Goal: Information Seeking & Learning: Learn about a topic

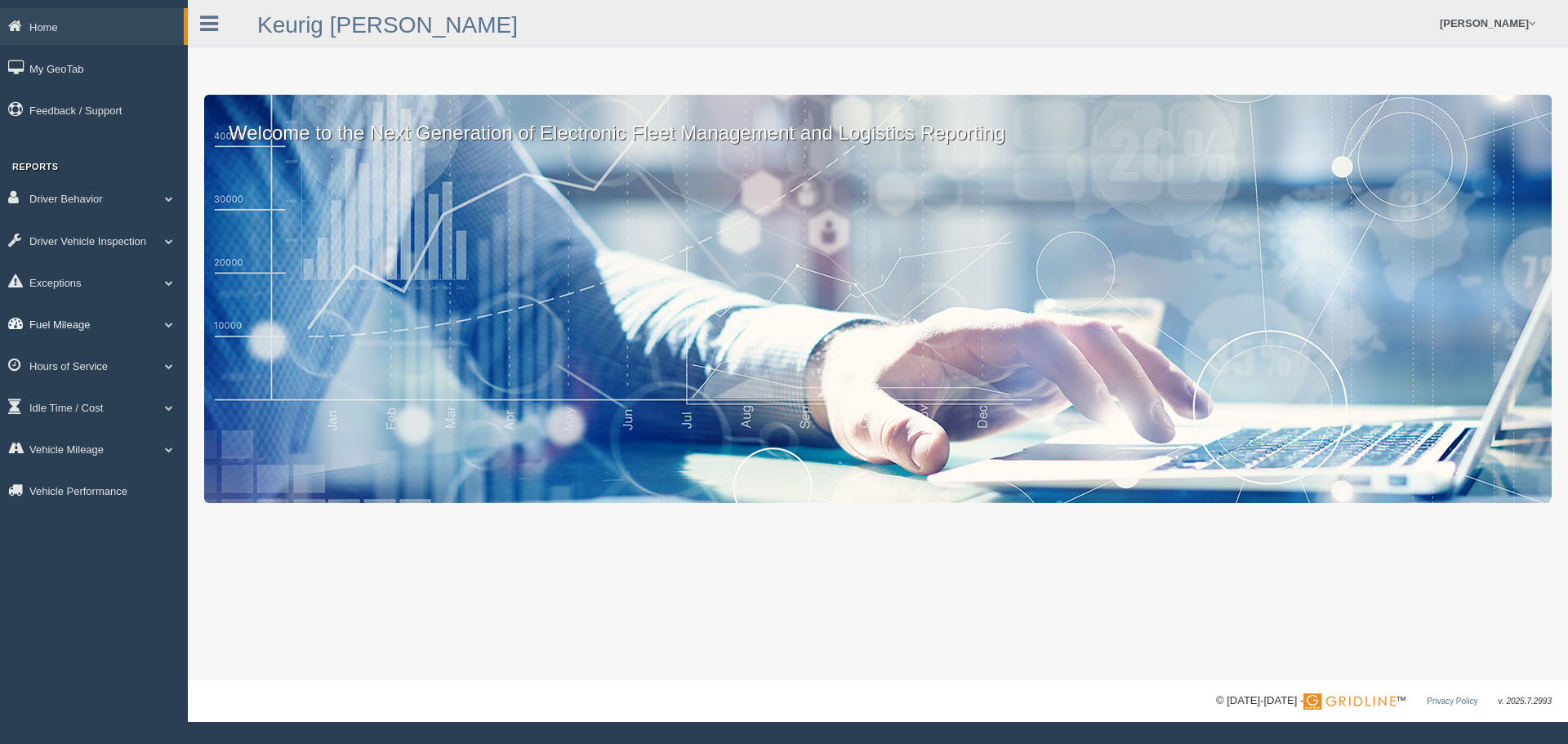
click at [164, 326] on span at bounding box center [169, 323] width 21 height 8
click at [115, 391] on link "Fuel Mileage" at bounding box center [107, 391] width 154 height 30
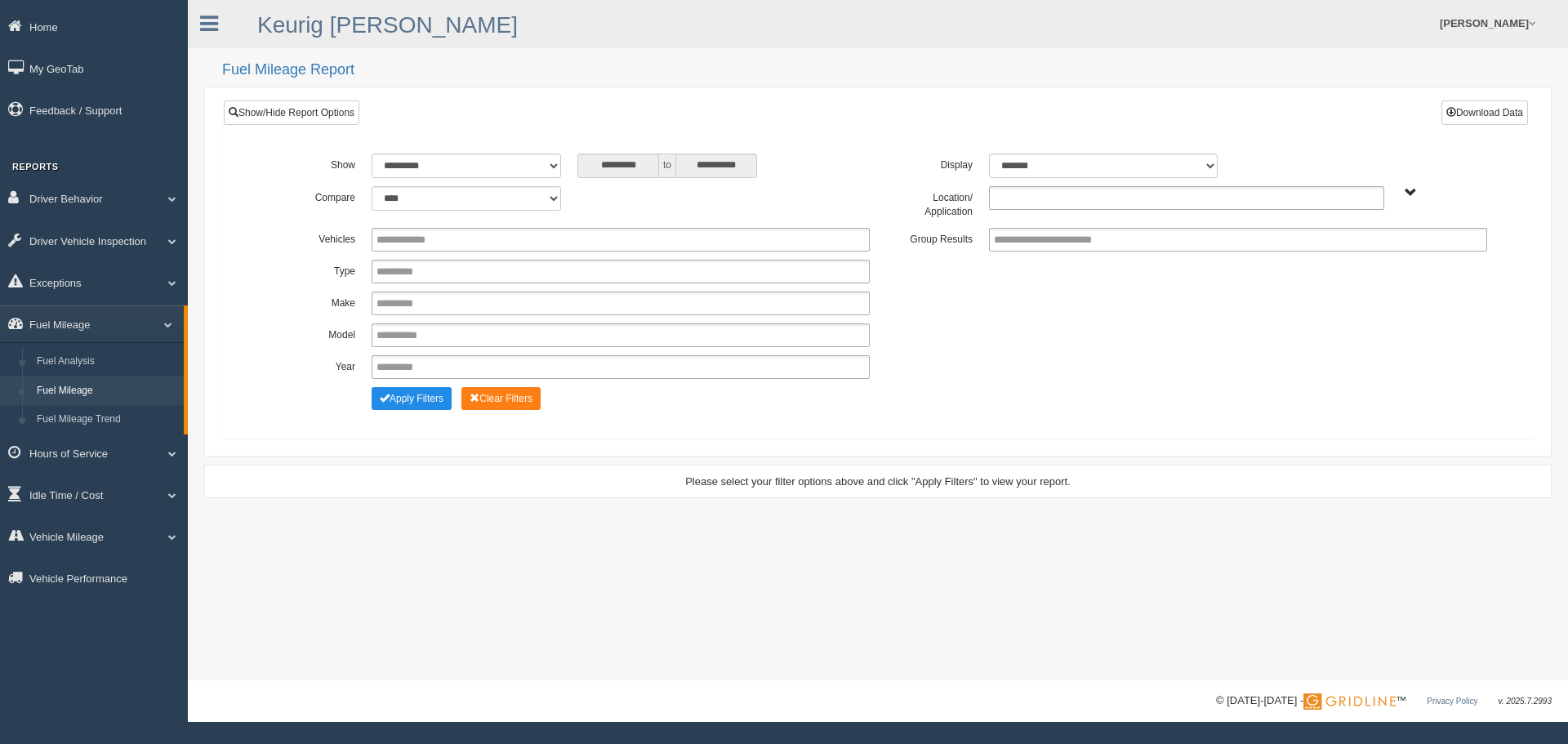
click at [1060, 196] on input "text" at bounding box center [1028, 198] width 70 height 20
click at [1042, 218] on li "Houston - OTR" at bounding box center [1187, 219] width 394 height 20
click at [1095, 196] on input "text" at bounding box center [1103, 198] width 20 height 20
drag, startPoint x: 1058, startPoint y: 238, endPoint x: 982, endPoint y: 272, distance: 83.3
click at [1058, 239] on li "San Antonio - OTR" at bounding box center [1187, 240] width 394 height 20
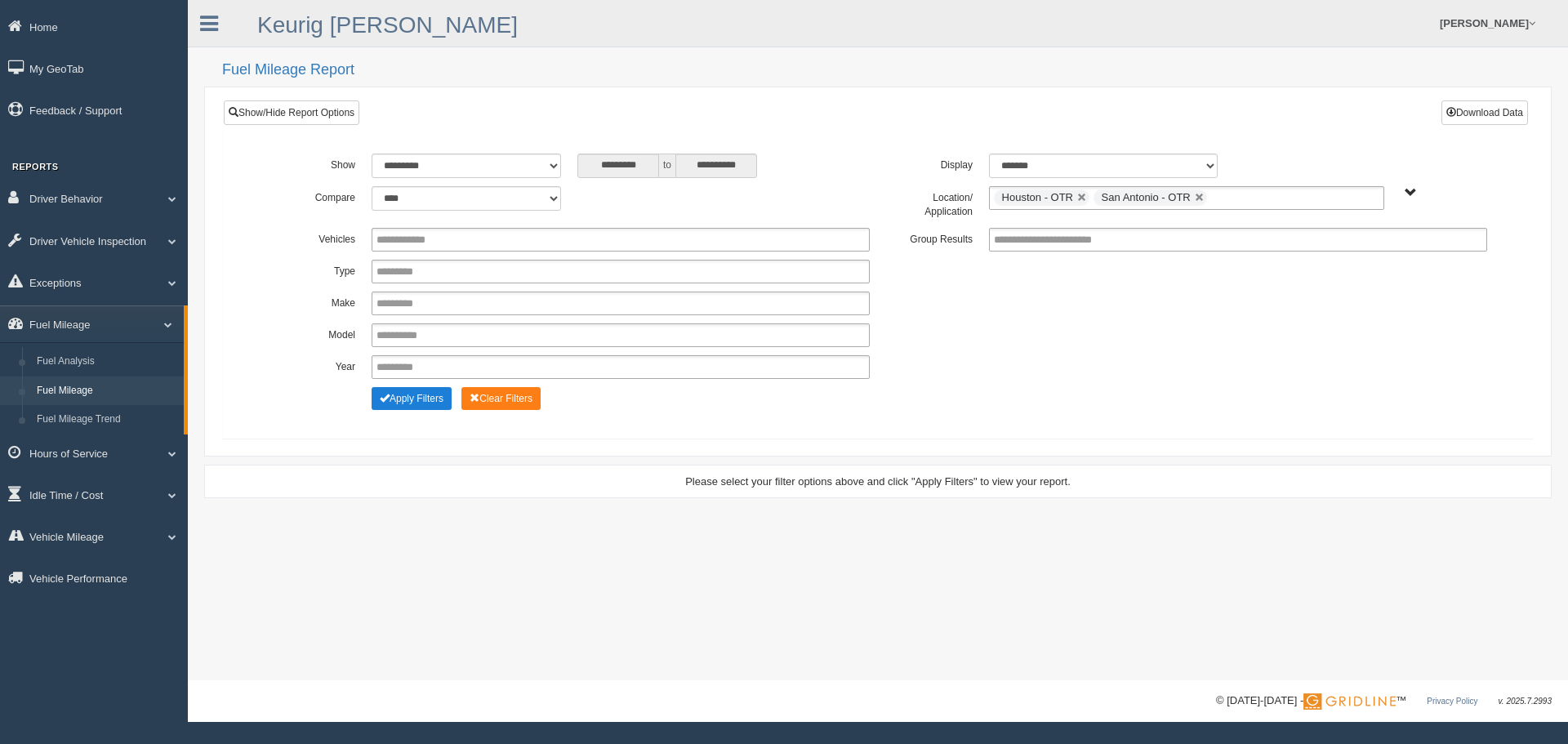
drag, startPoint x: 489, startPoint y: 393, endPoint x: 385, endPoint y: 403, distance: 104.5
click at [384, 404] on div "Apply Filters Clear Filters" at bounding box center [621, 396] width 514 height 18
click at [386, 402] on span "Change Filter Options" at bounding box center [384, 397] width 10 height 10
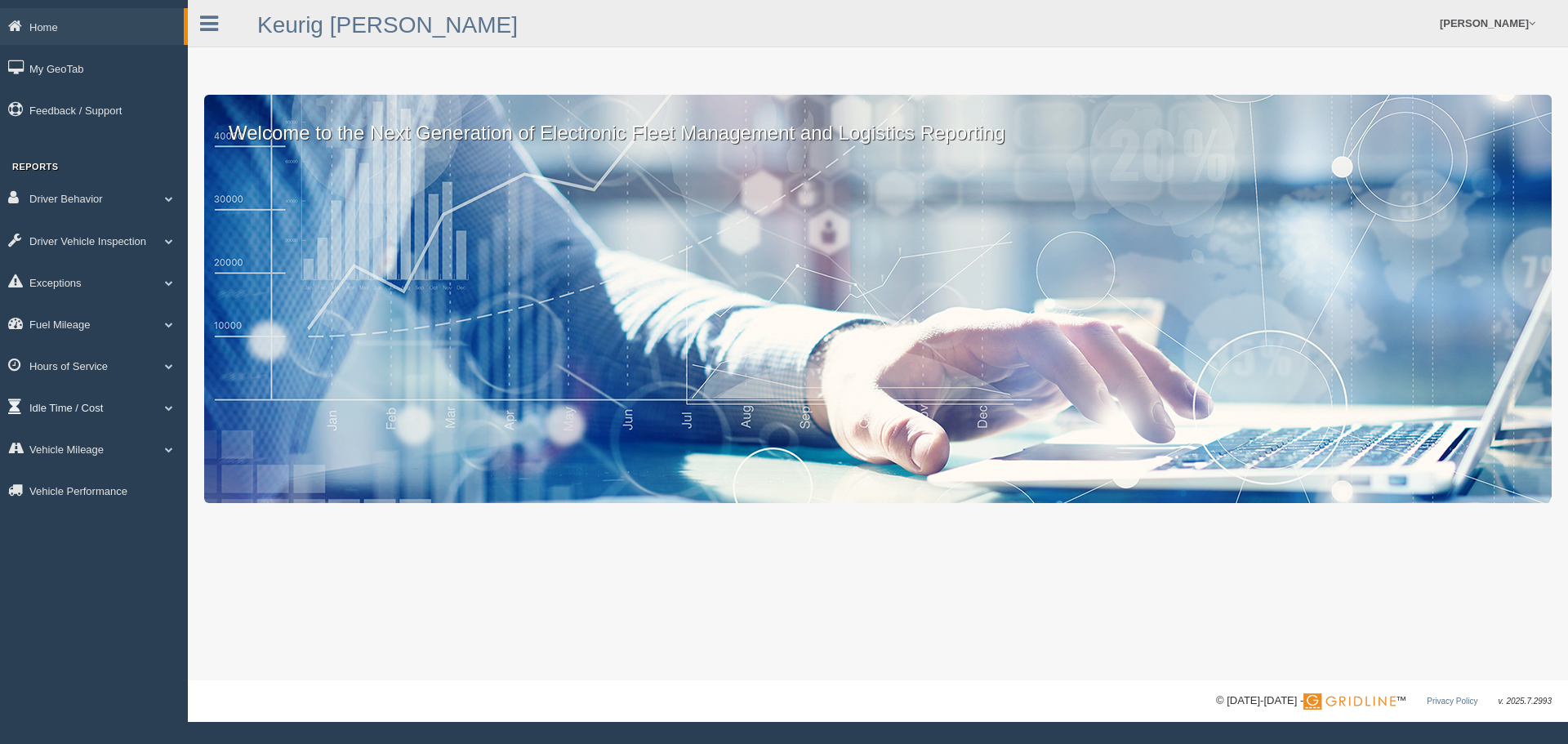
click at [61, 400] on link "Idle Time / Cost" at bounding box center [94, 407] width 188 height 37
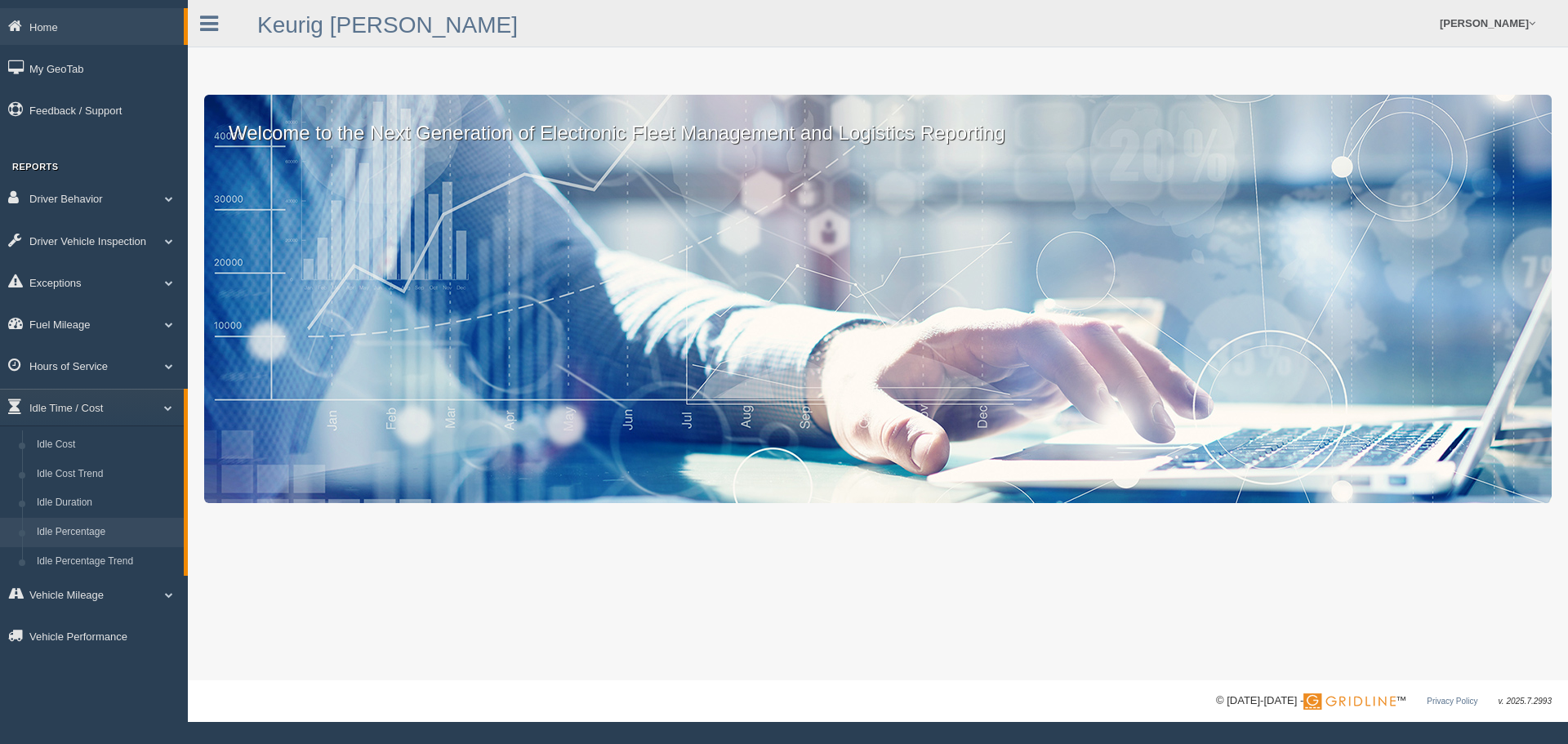
click at [108, 526] on link "Idle Percentage" at bounding box center [107, 532] width 154 height 30
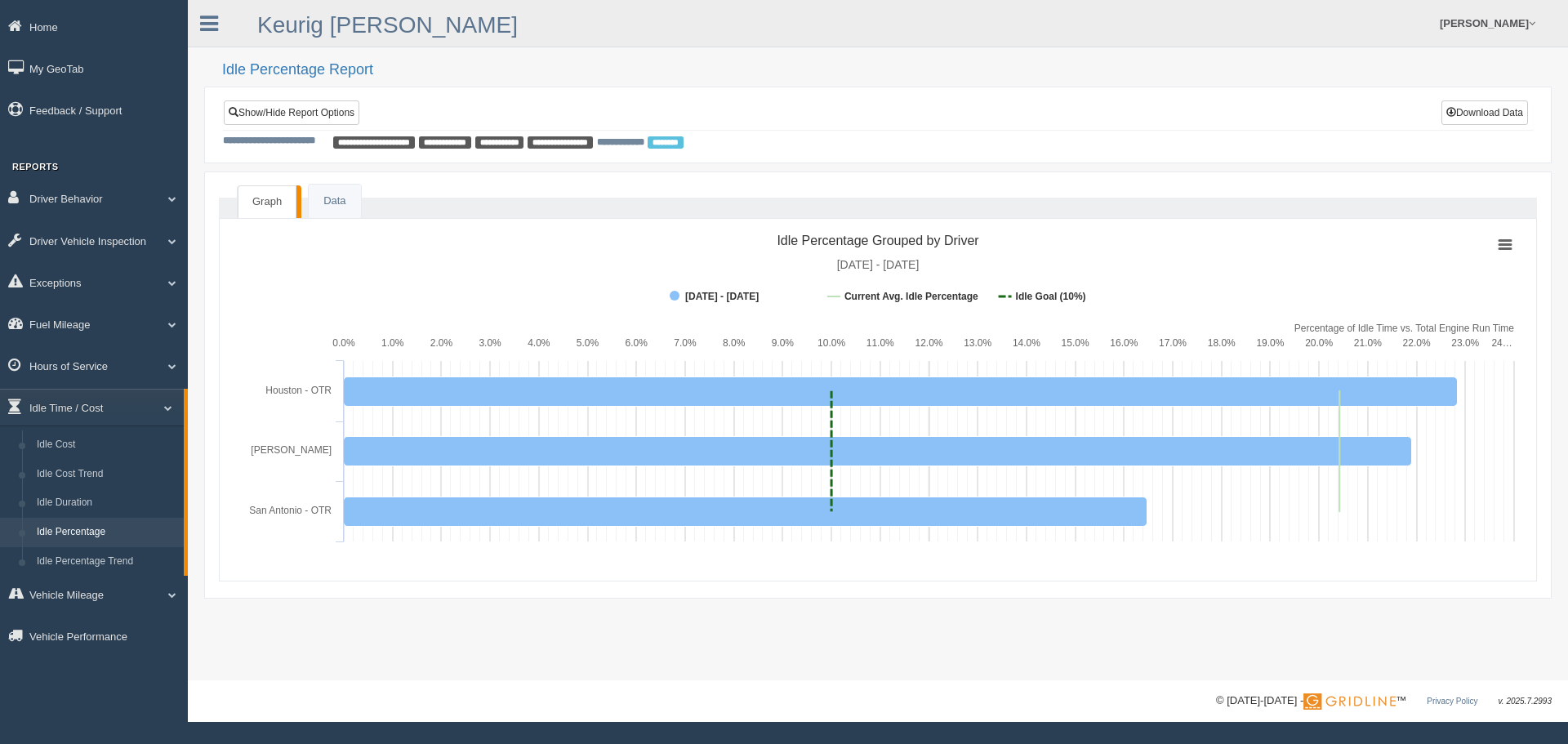
click at [84, 530] on link "Idle Percentage" at bounding box center [107, 532] width 154 height 30
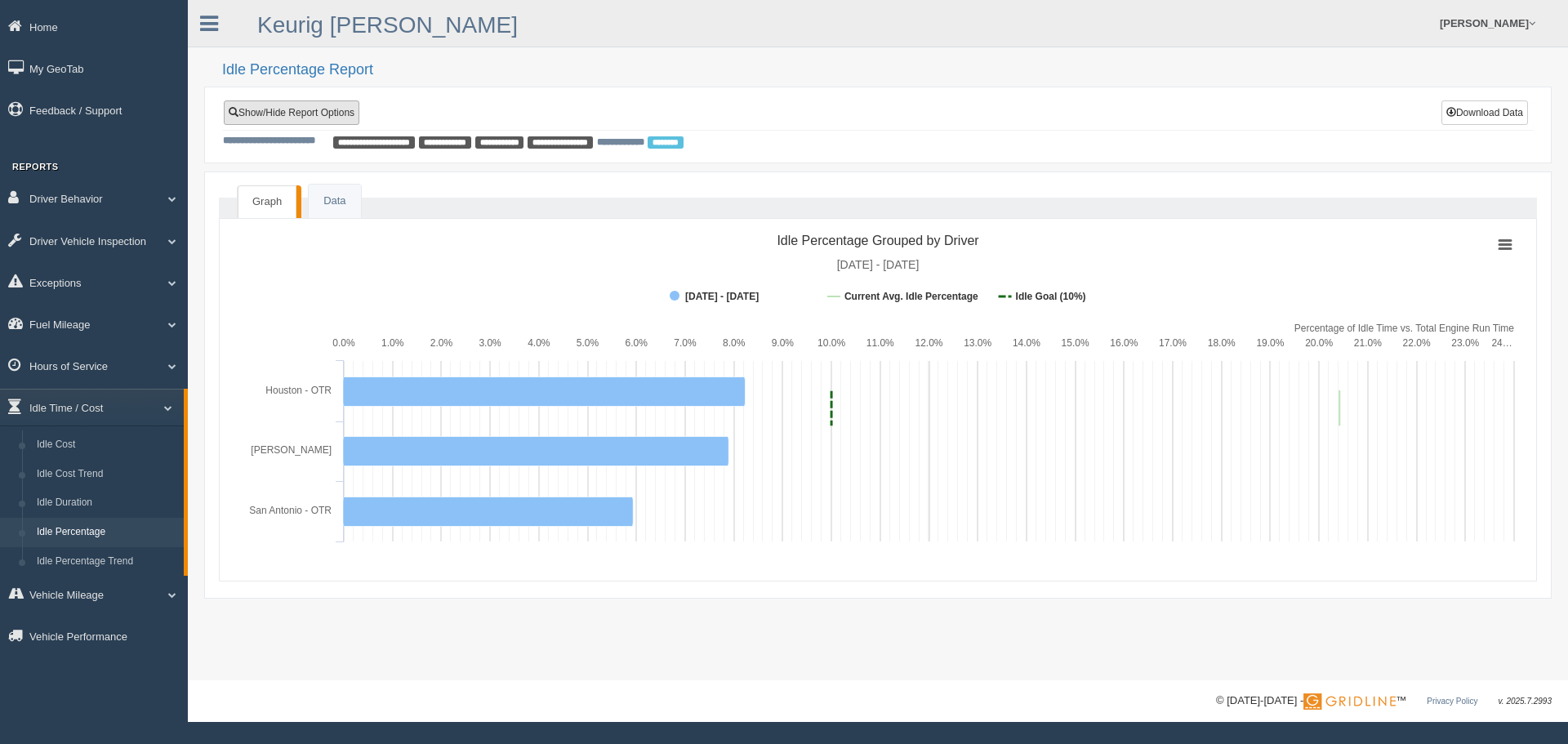
click at [262, 113] on link "Show/Hide Report Options" at bounding box center [291, 113] width 136 height 24
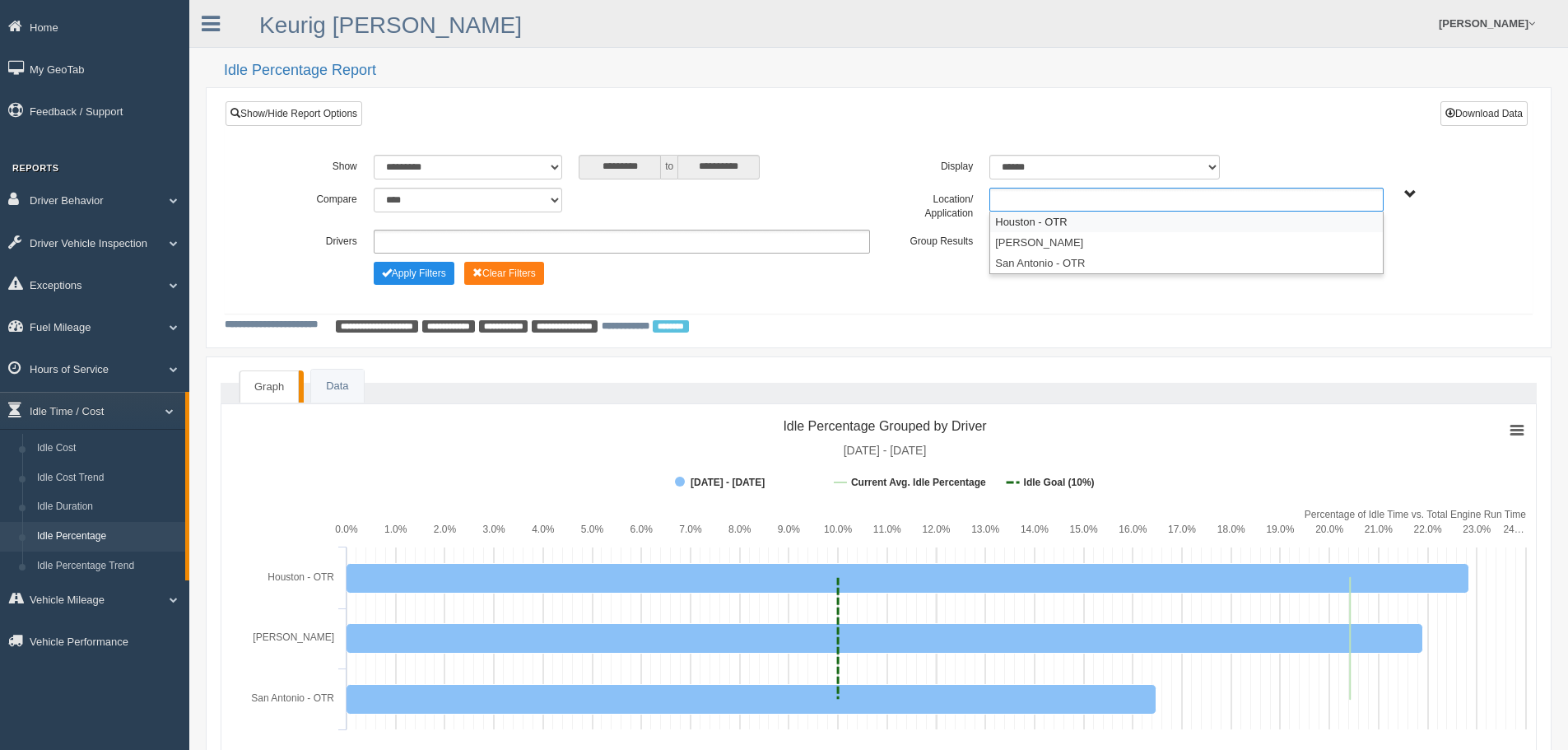
click at [1022, 197] on ul at bounding box center [1185, 199] width 394 height 24
click at [1026, 220] on li "Houston - OTR" at bounding box center [1185, 221] width 392 height 20
click at [1103, 197] on input "text" at bounding box center [1104, 199] width 20 height 20
click at [1093, 245] on li "San Antonio - OTR" at bounding box center [1185, 241] width 392 height 20
click at [418, 279] on button "Apply Filters" at bounding box center [414, 273] width 81 height 23
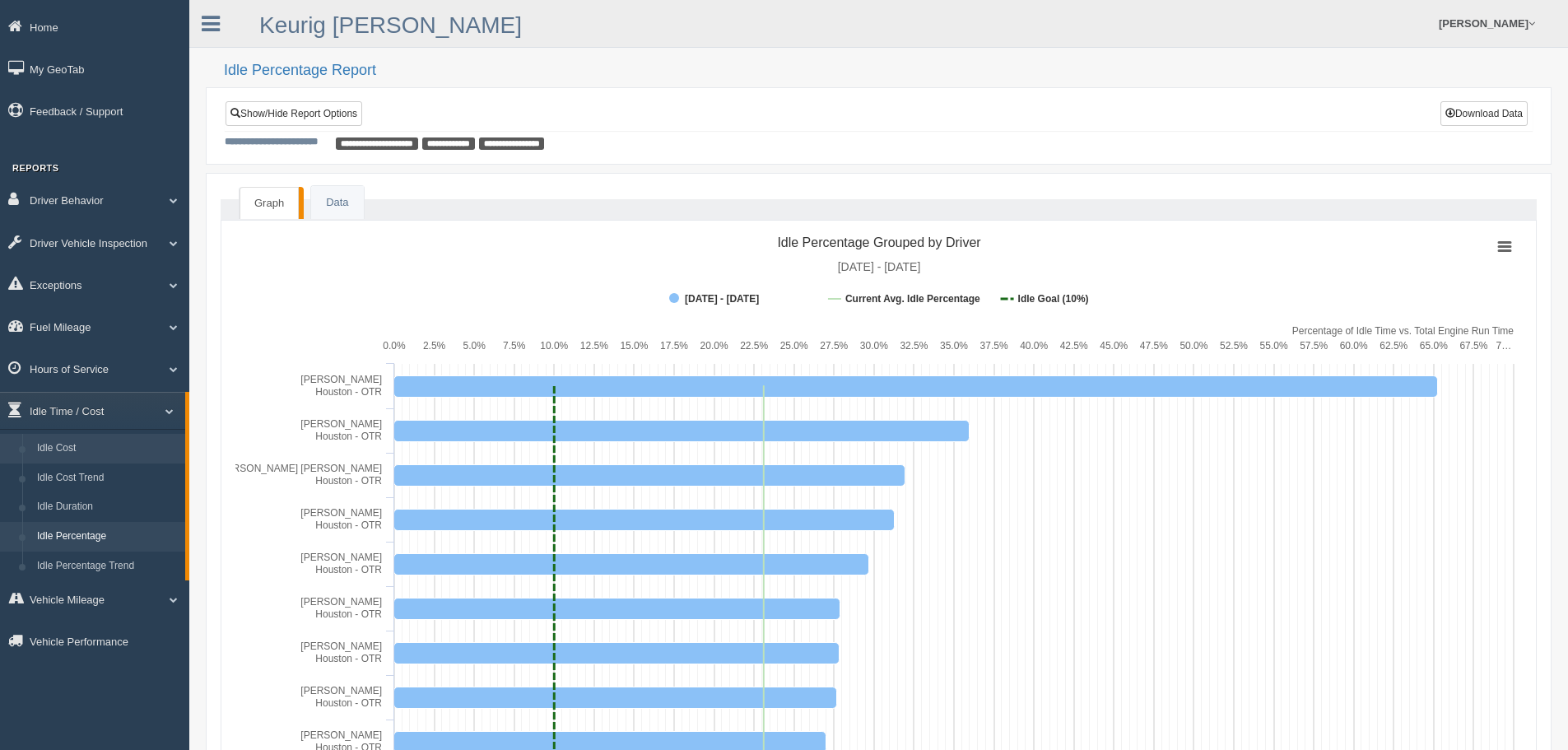
click at [64, 437] on link "Idle Cost" at bounding box center [108, 449] width 155 height 30
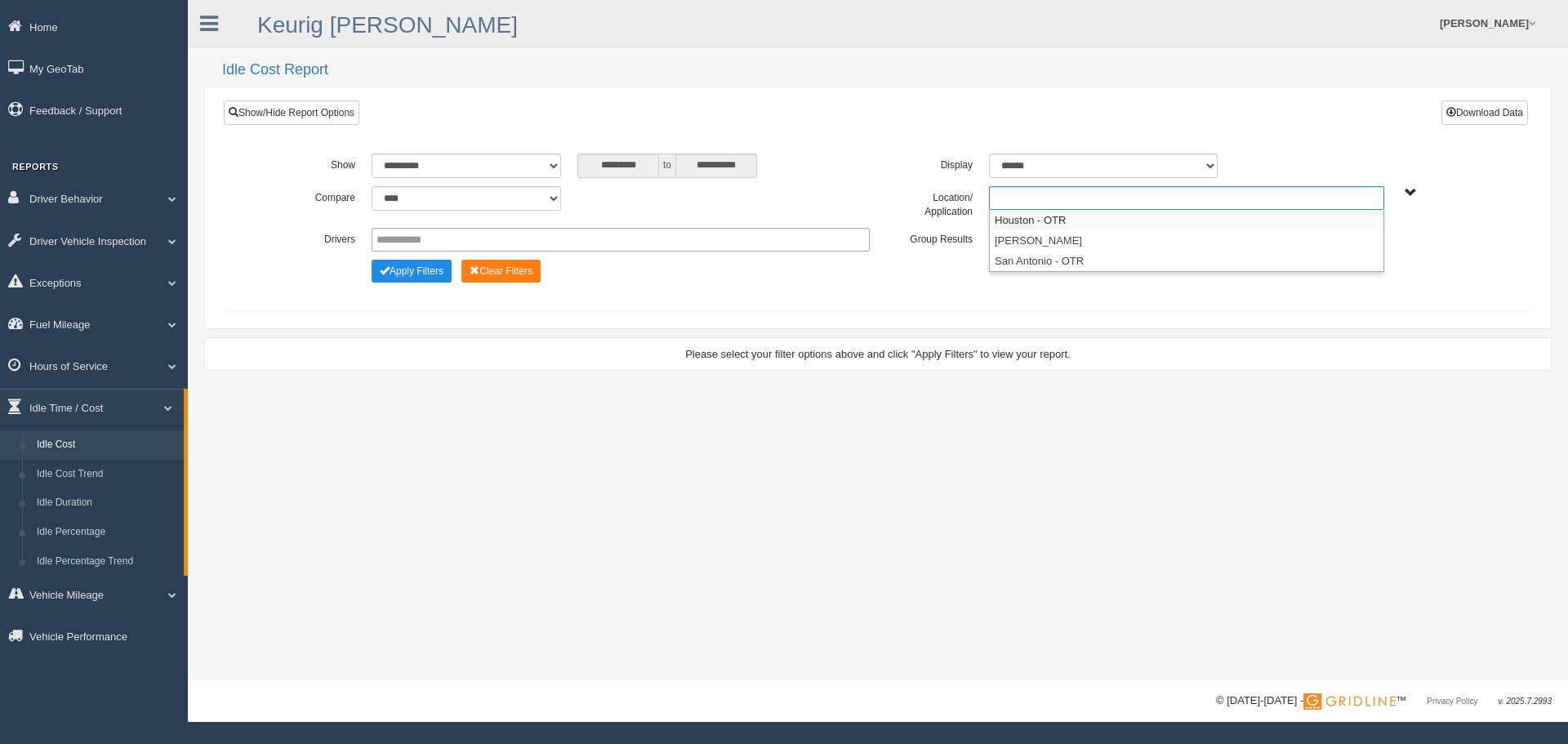
click at [1095, 189] on ul at bounding box center [1187, 198] width 395 height 24
click at [1067, 222] on li "Houston - OTR" at bounding box center [1187, 219] width 394 height 20
click at [1152, 204] on ul "Houston - OTR" at bounding box center [1187, 198] width 395 height 24
click at [1083, 233] on li "San Antonio - OTR" at bounding box center [1187, 240] width 394 height 20
click at [416, 273] on button "Apply Filters" at bounding box center [412, 271] width 80 height 23
